Goal: Task Accomplishment & Management: Complete application form

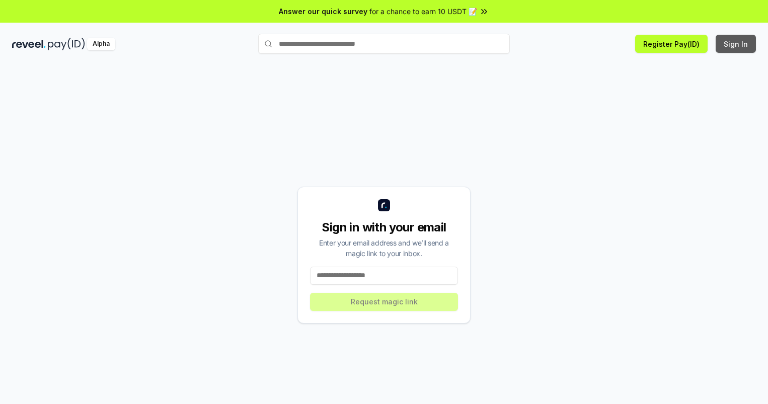
click at [737, 44] on button "Sign In" at bounding box center [736, 44] width 40 height 18
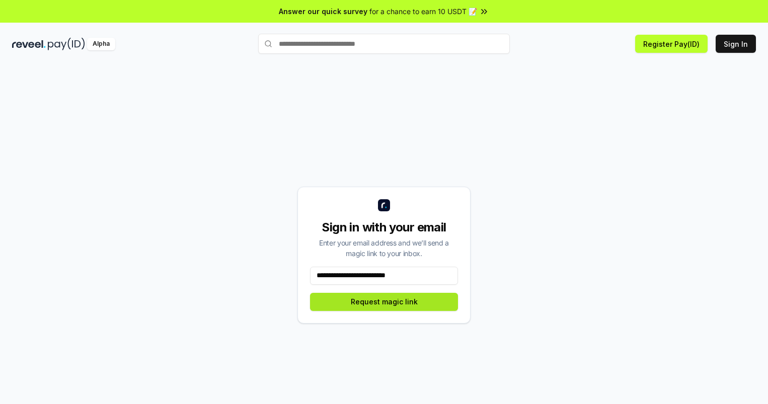
type input "**********"
click at [384, 302] on button "Request magic link" at bounding box center [384, 302] width 148 height 18
